Goal: Information Seeking & Learning: Learn about a topic

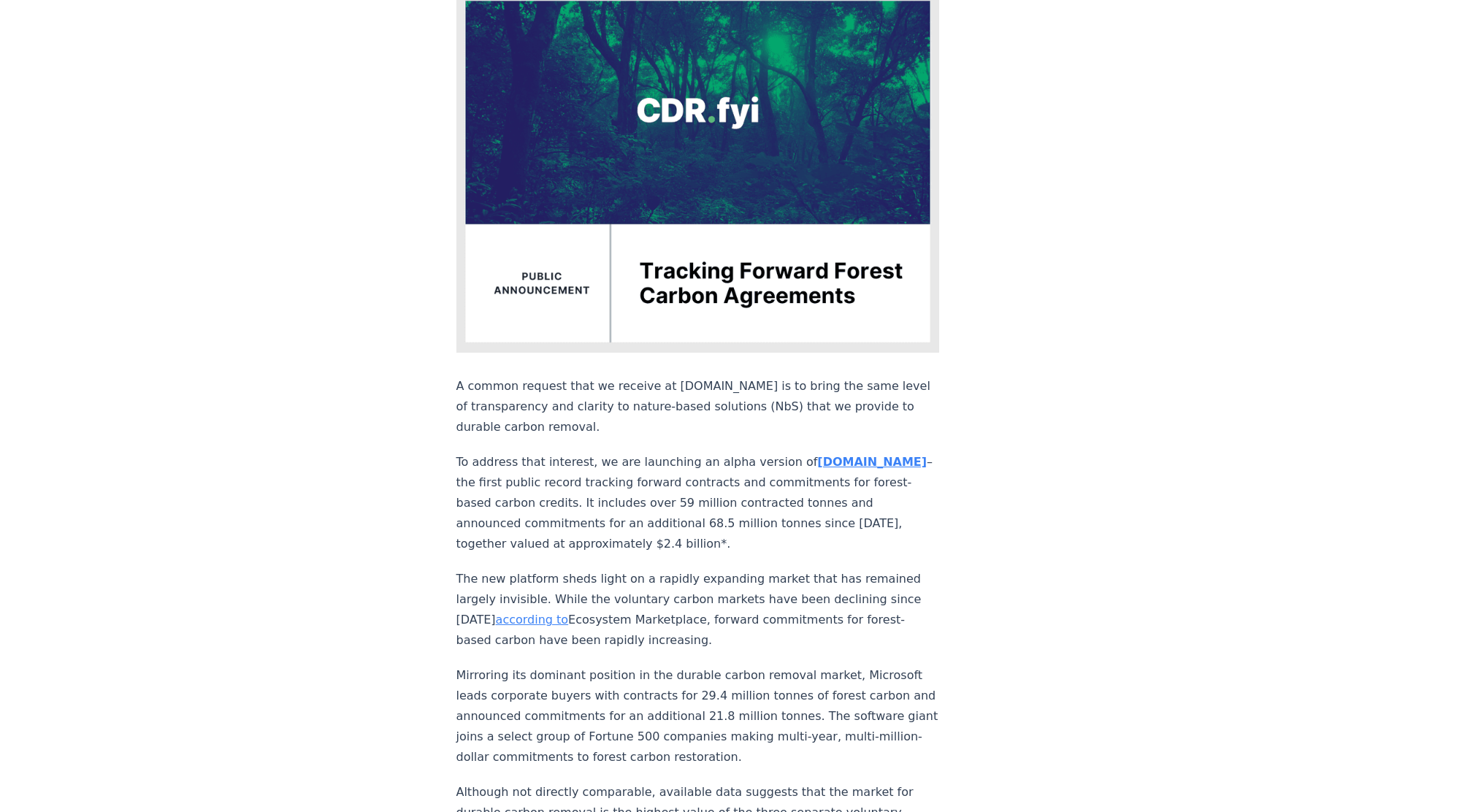
scroll to position [266, 0]
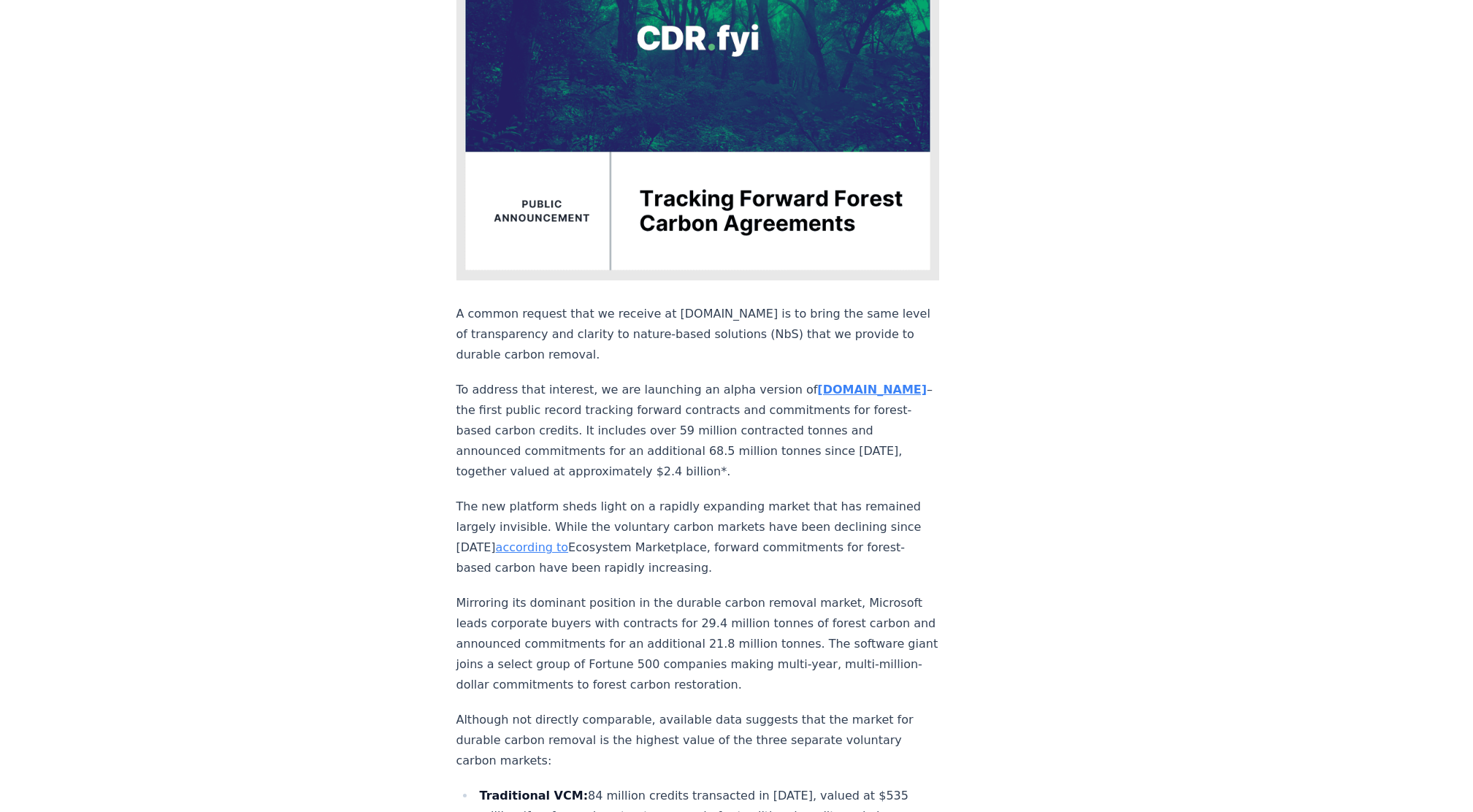
click at [824, 383] on strong "nbs.CDR.fyi" at bounding box center [872, 389] width 110 height 14
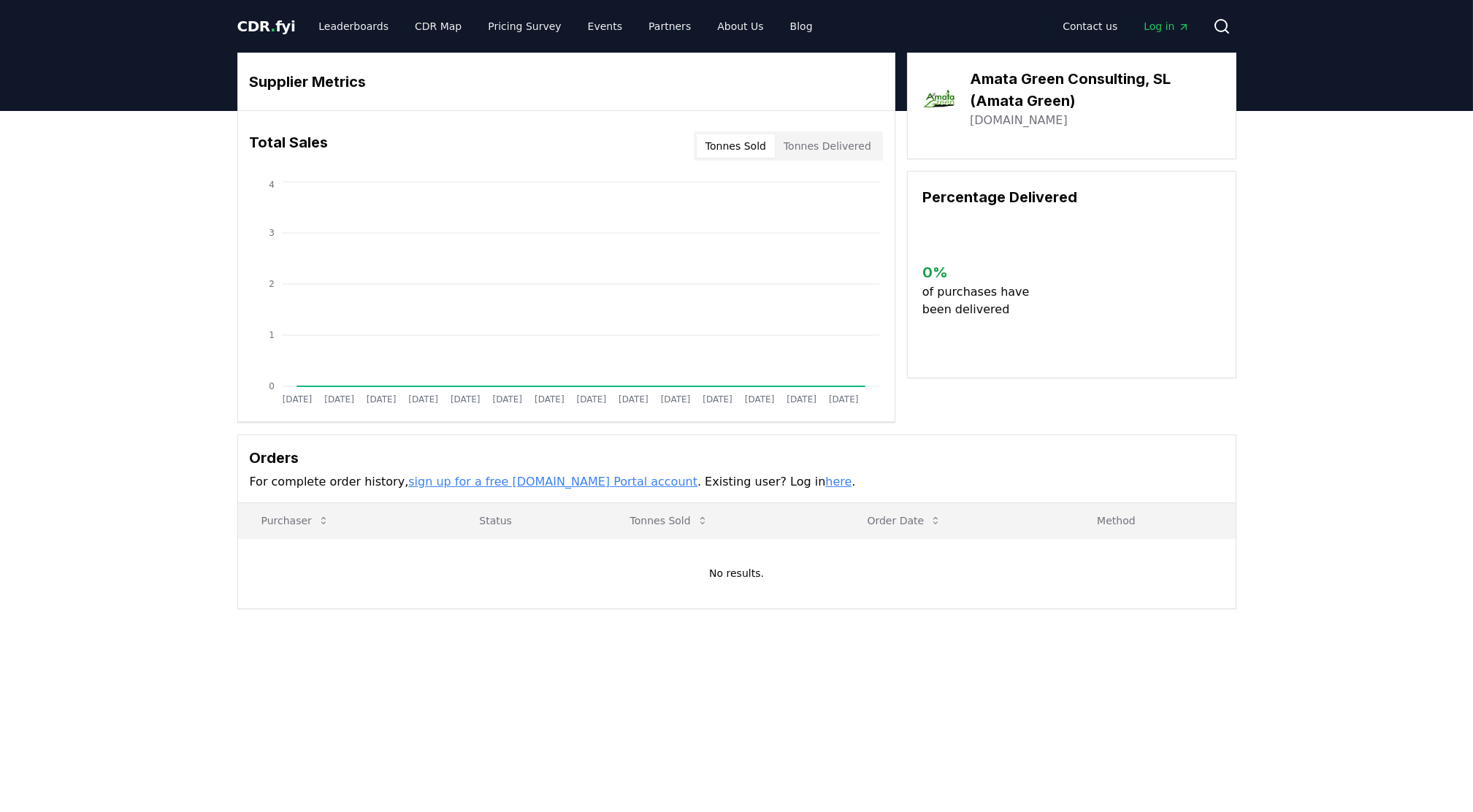
click at [1359, 478] on div "Supplier Metrics Total Sales Tonnes Sold Tonnes Delivered Jan 2019 Jul 2019 Jan…" at bounding box center [736, 389] width 1473 height 557
click at [1010, 118] on link "amatagreen.com" at bounding box center [1018, 120] width 98 height 17
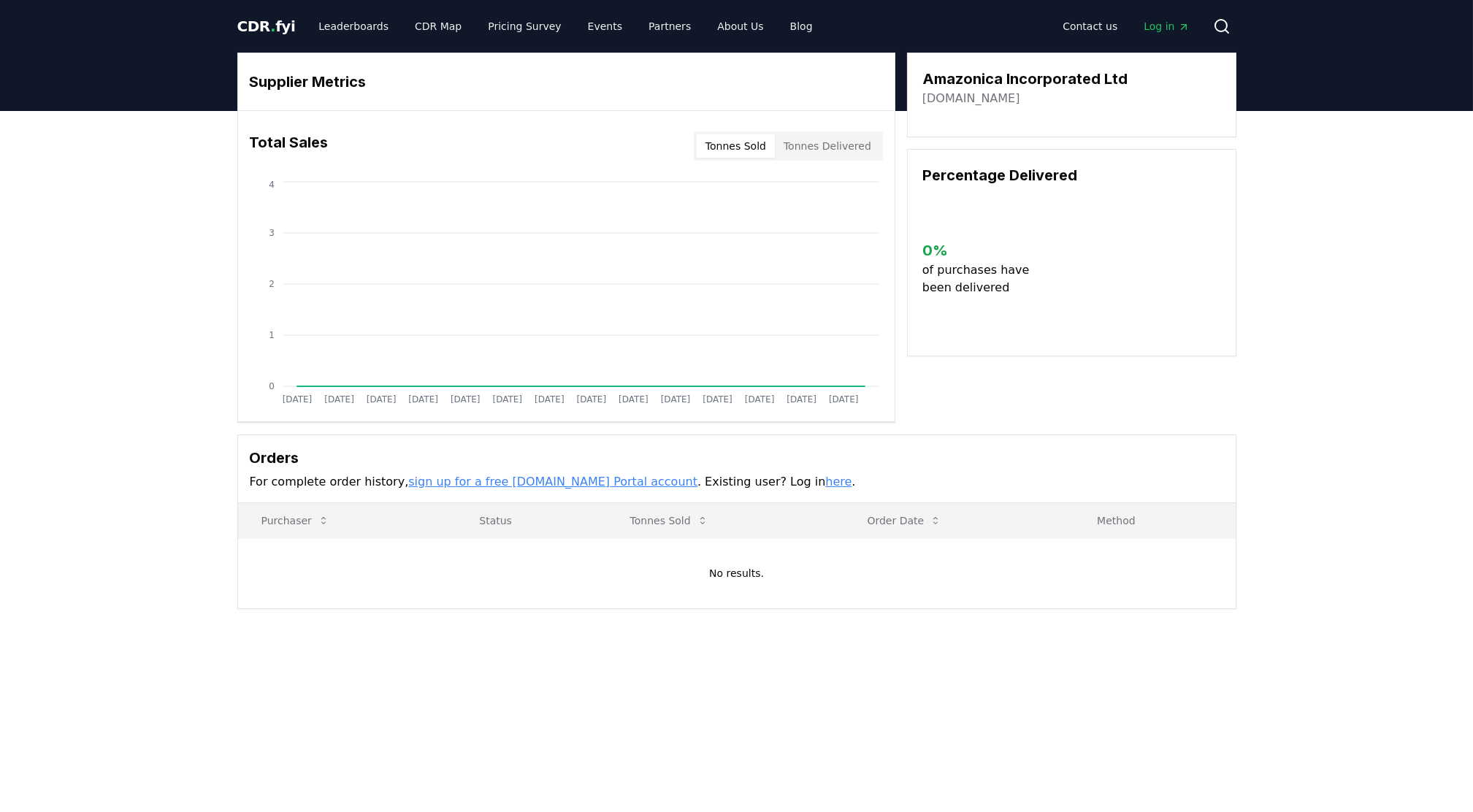
click at [1429, 457] on div "Supplier Metrics Total Sales Tonnes Sold Tonnes Delivered Jan 2019 Jul 2019 Jan…" at bounding box center [736, 389] width 1473 height 557
click at [980, 104] on link "amazonica.land" at bounding box center [971, 98] width 98 height 17
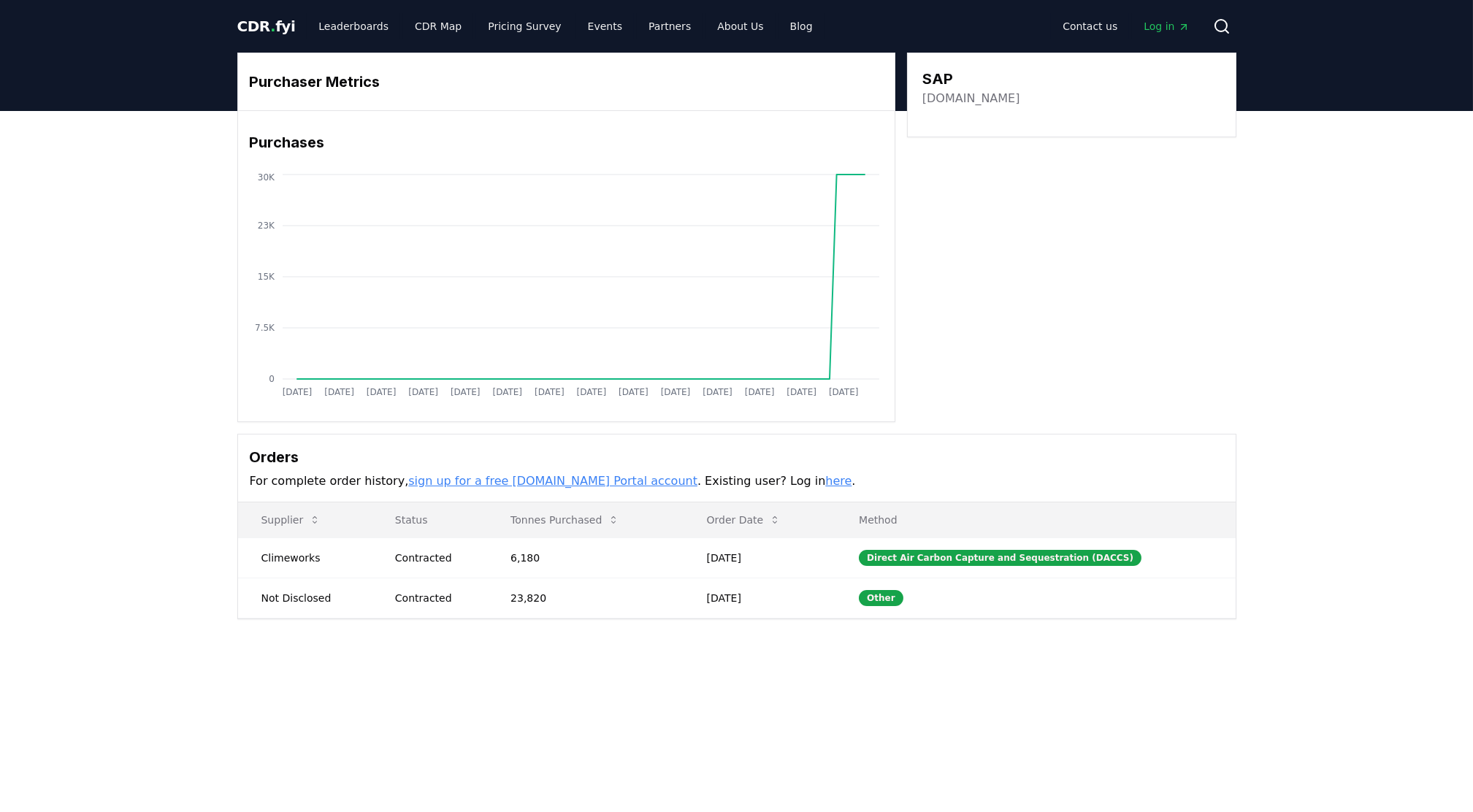
click at [909, 691] on main "Purchaser Metrics Purchases Jan 2019 Jul 2019 Jan 2020 Jul 2020 Jan 2021 Jul 20…" at bounding box center [736, 517] width 1473 height 812
click at [904, 598] on div "Other" at bounding box center [881, 597] width 45 height 17
click at [535, 599] on td "23,820" at bounding box center [584, 596] width 195 height 40
click at [896, 597] on div "Other" at bounding box center [881, 597] width 45 height 17
click at [897, 597] on div "Other" at bounding box center [881, 597] width 45 height 17
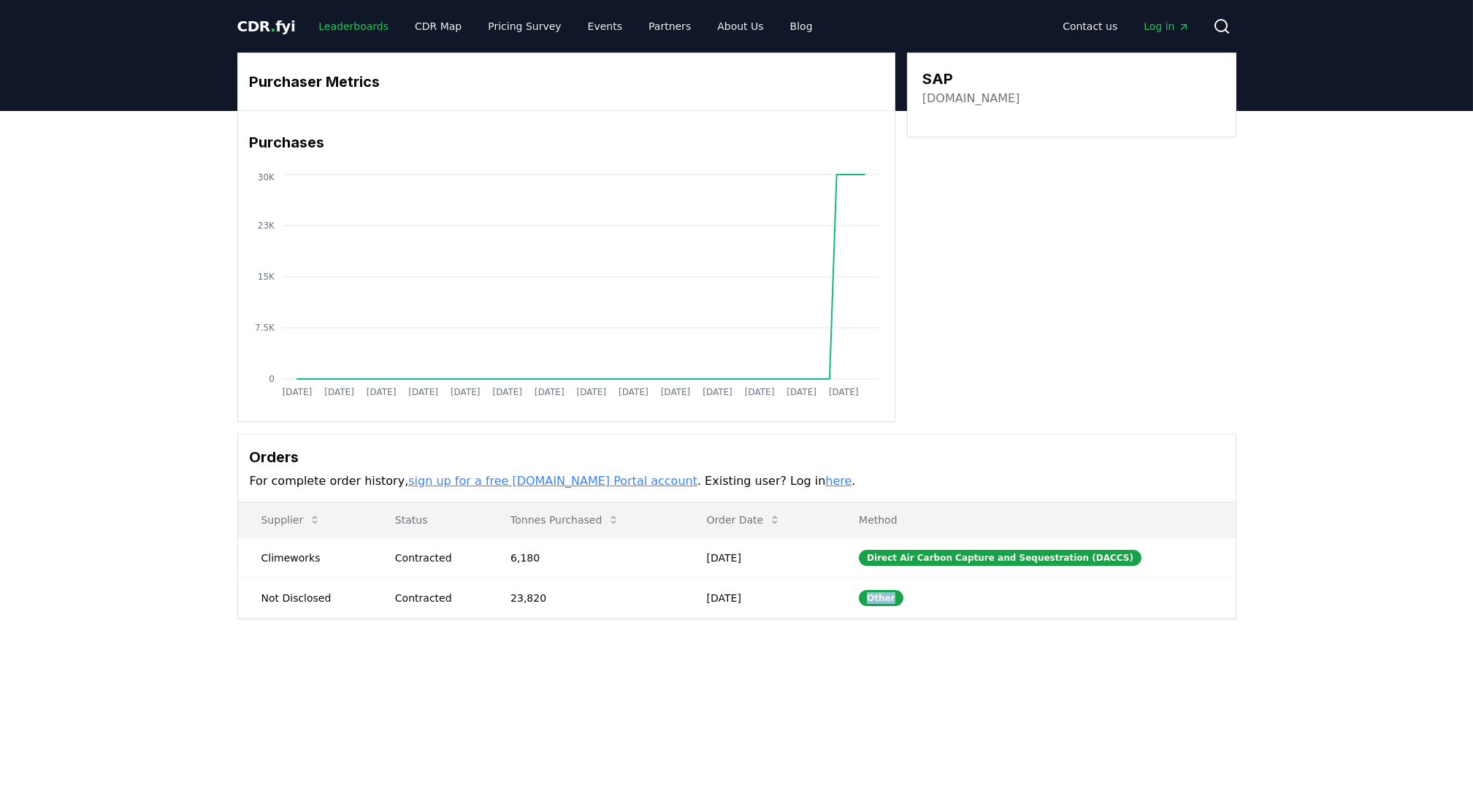
click at [348, 29] on link "Leaderboards" at bounding box center [354, 26] width 93 height 26
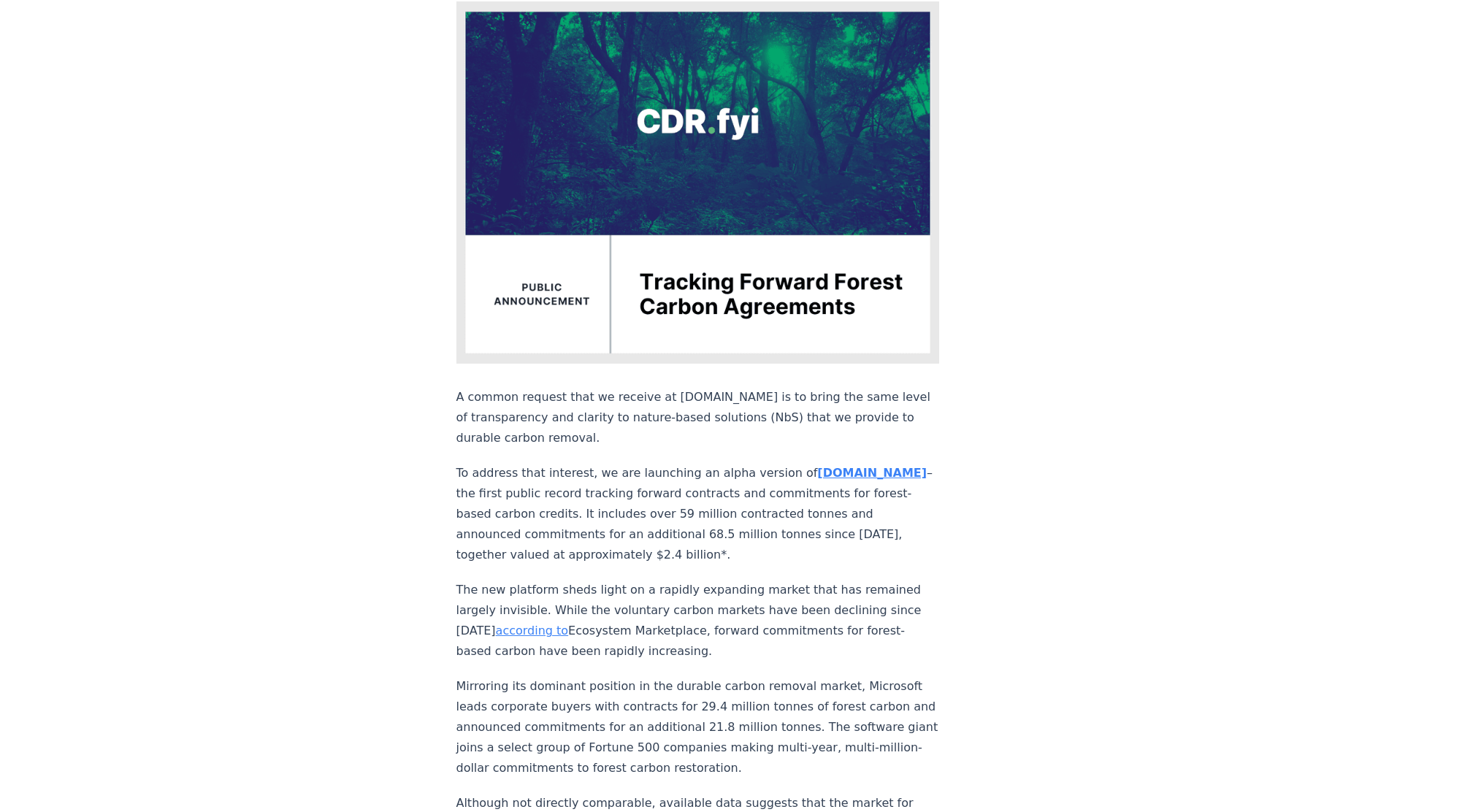
scroll to position [194, 0]
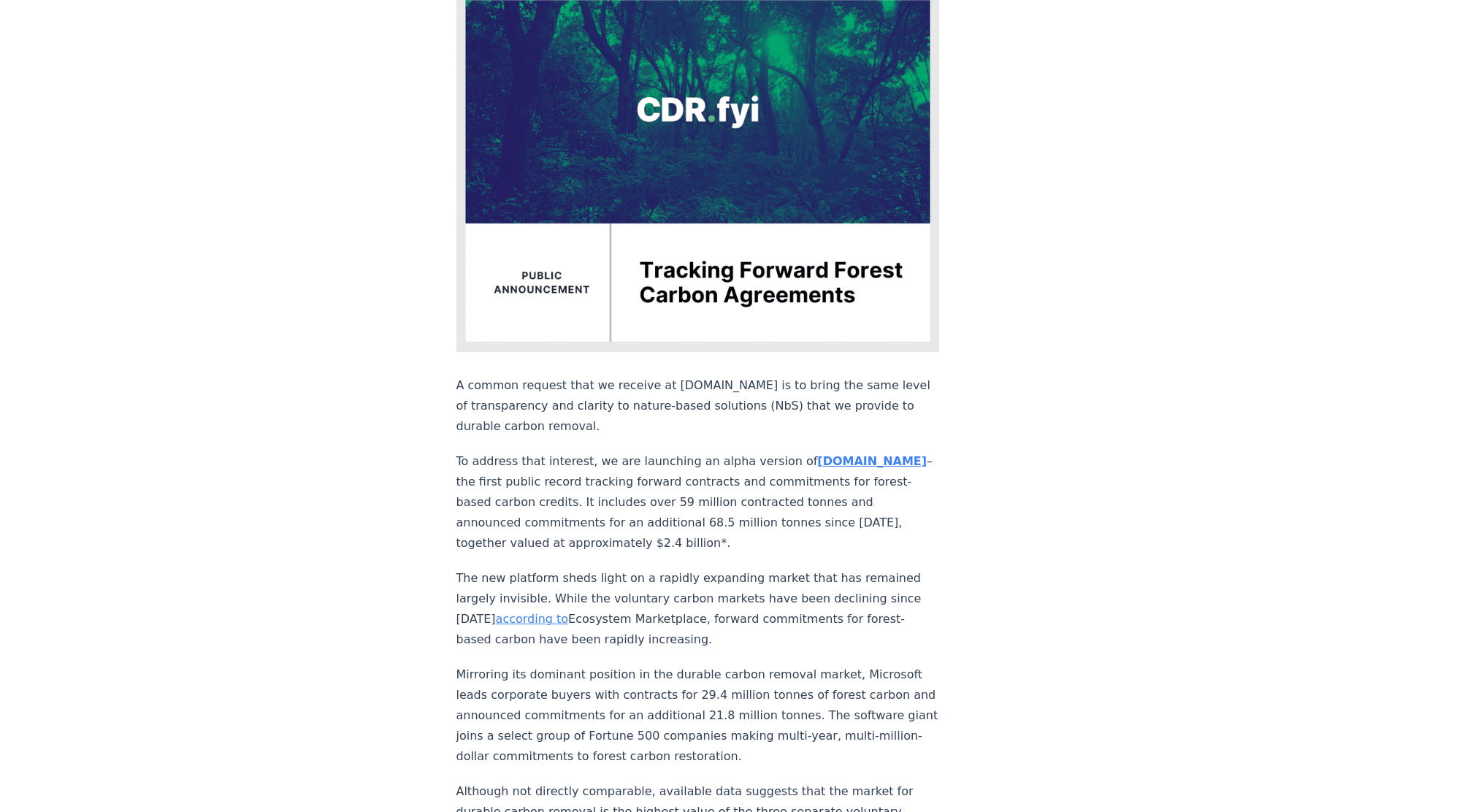
click at [823, 454] on strong "[DOMAIN_NAME]" at bounding box center [872, 460] width 110 height 14
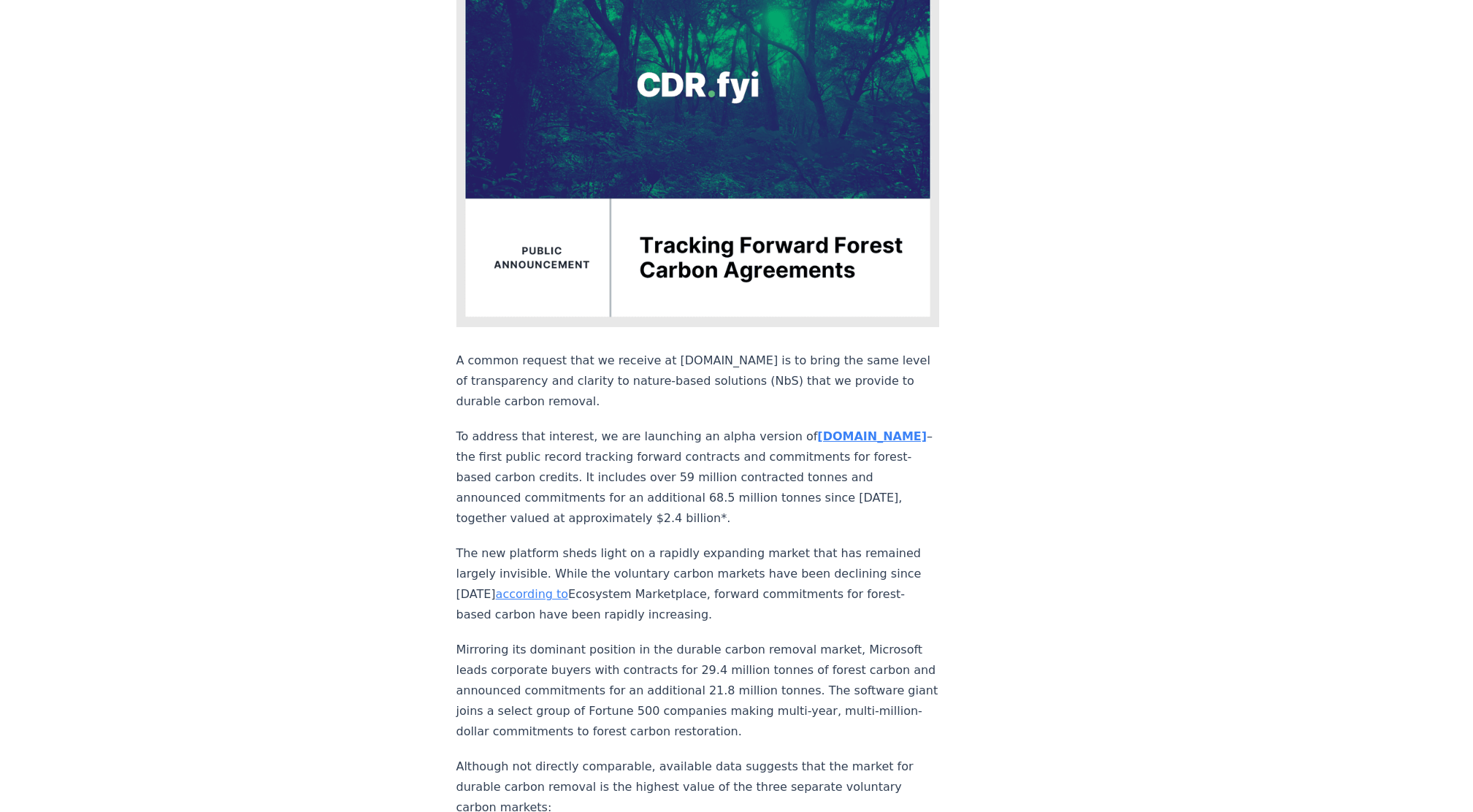
scroll to position [292, 0]
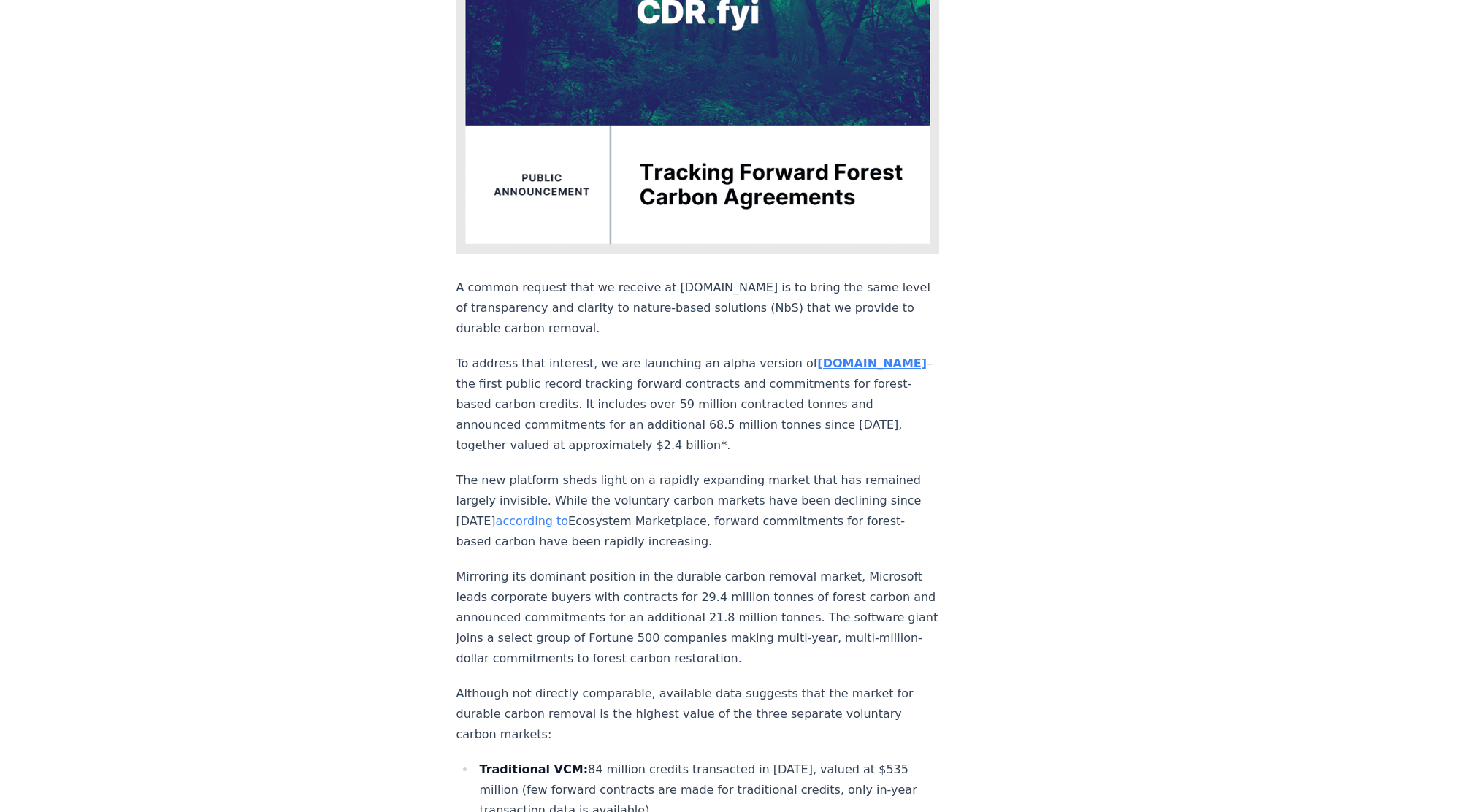
click at [980, 570] on article "[DATE] New Feature: Tracking Forward Forest Carbon Agreements A common request …" at bounding box center [736, 705] width 561 height 1889
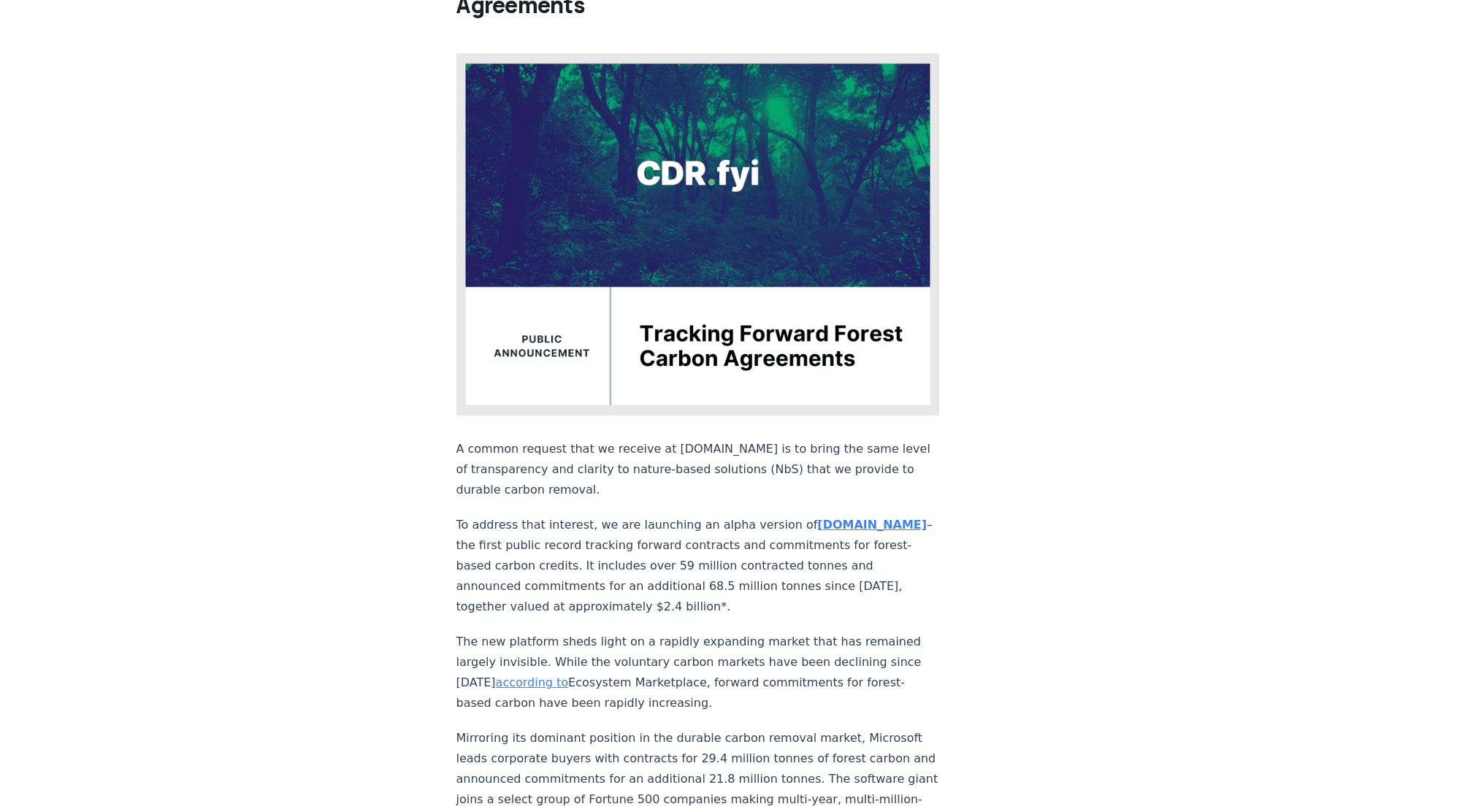
scroll to position [97, 0]
